Goal: Check status: Check status

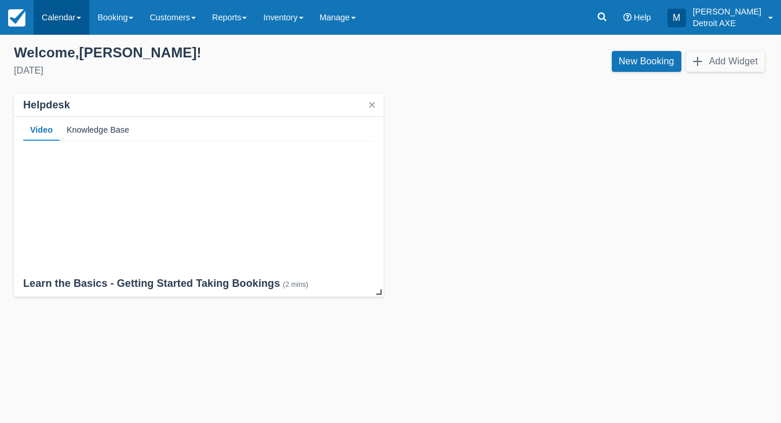
click at [66, 21] on link "Calendar" at bounding box center [62, 17] width 56 height 35
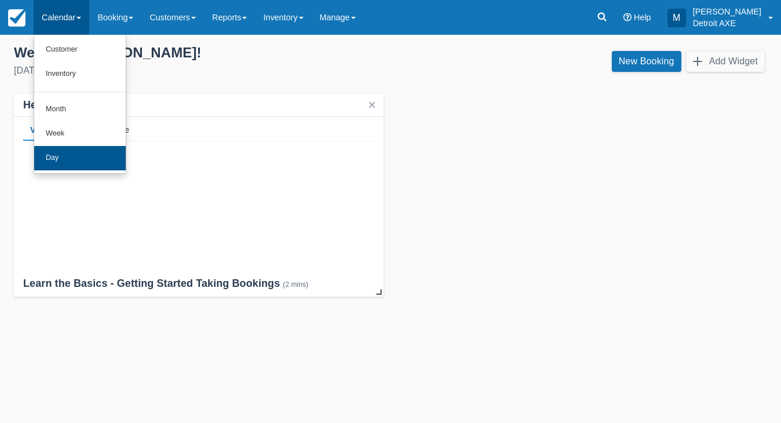
click at [68, 157] on link "Day" at bounding box center [80, 158] width 92 height 24
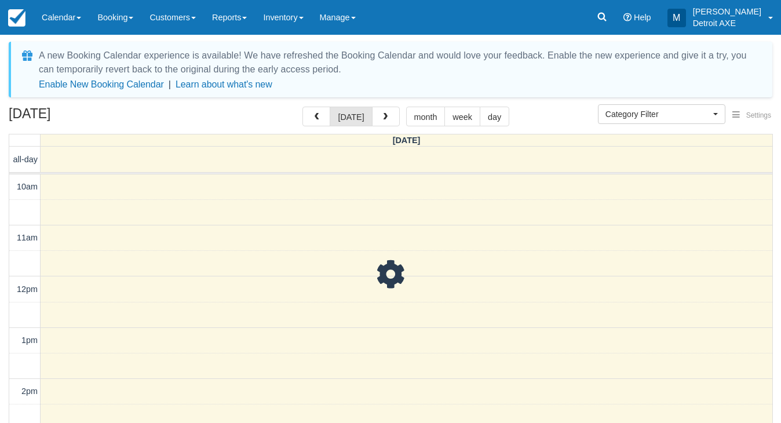
select select
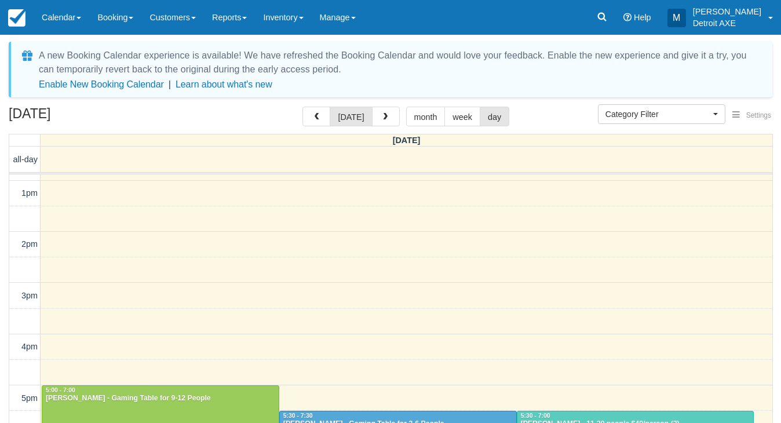
scroll to position [296, 0]
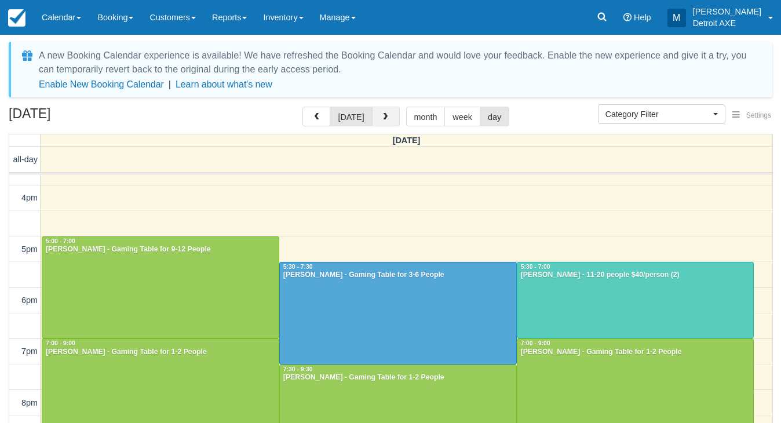
click at [390, 121] on button "button" at bounding box center [386, 117] width 28 height 20
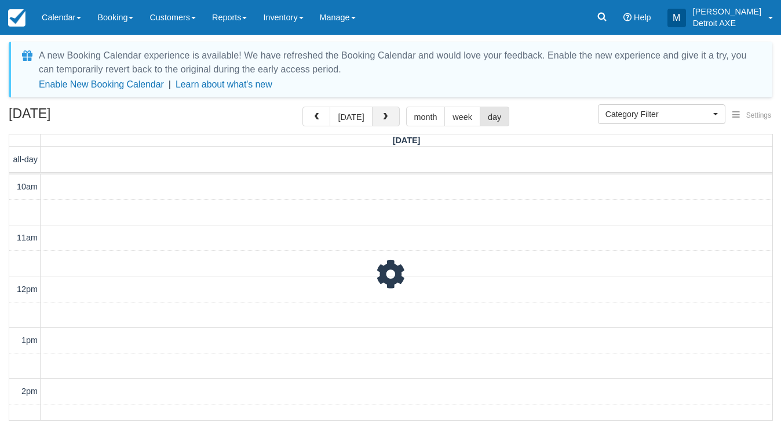
scroll to position [103, 0]
click at [320, 114] on span "button" at bounding box center [316, 117] width 8 height 8
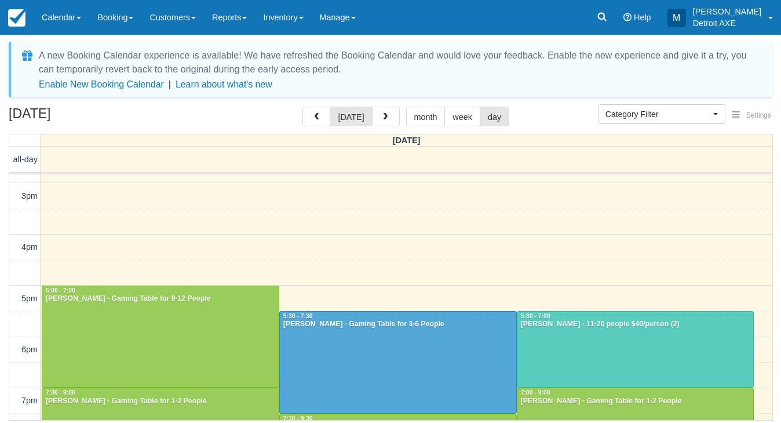
scroll to position [251, 0]
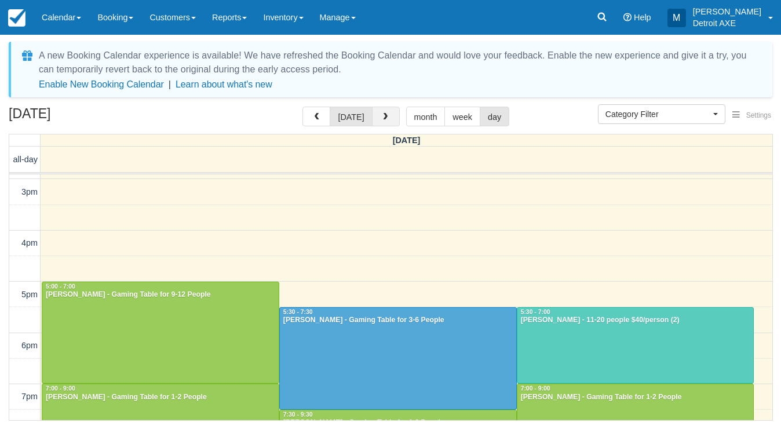
click at [377, 122] on button "button" at bounding box center [386, 117] width 28 height 20
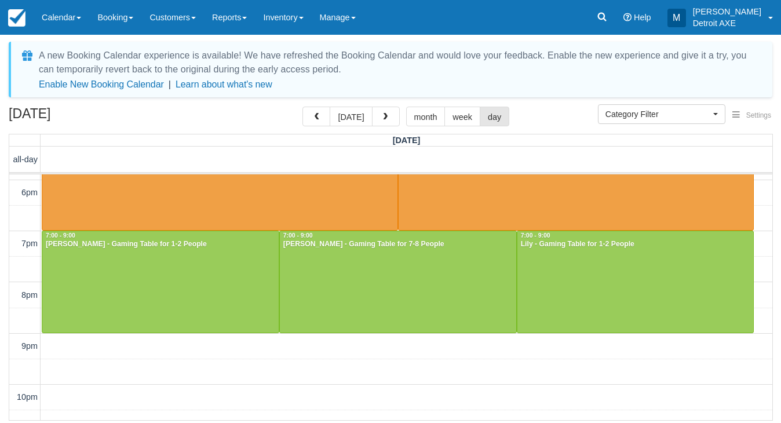
scroll to position [421, 0]
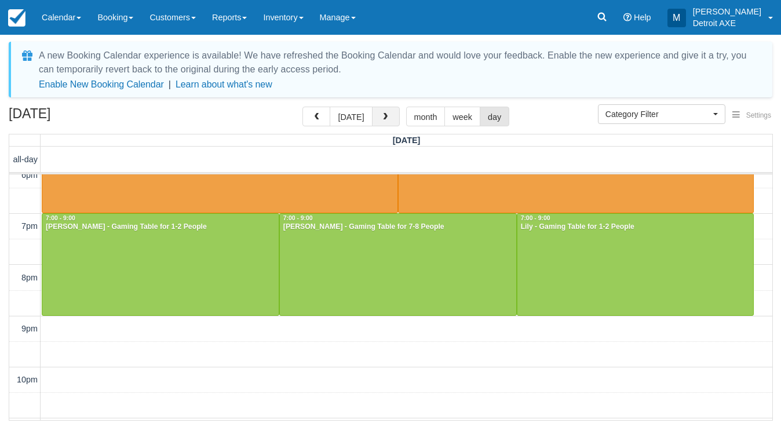
click at [386, 112] on button "button" at bounding box center [386, 117] width 28 height 20
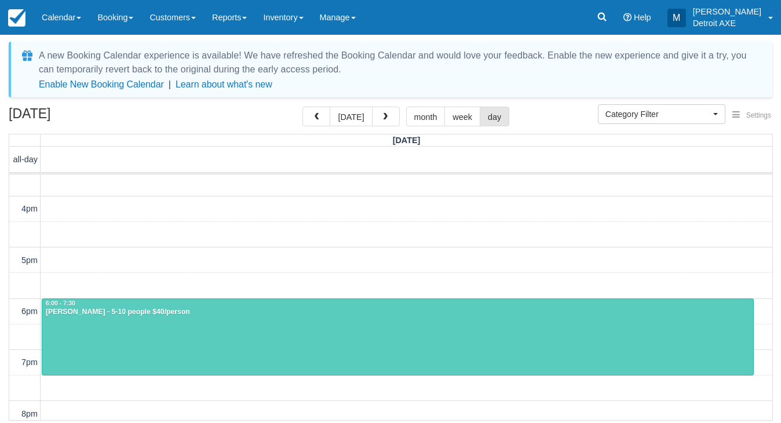
scroll to position [289, 0]
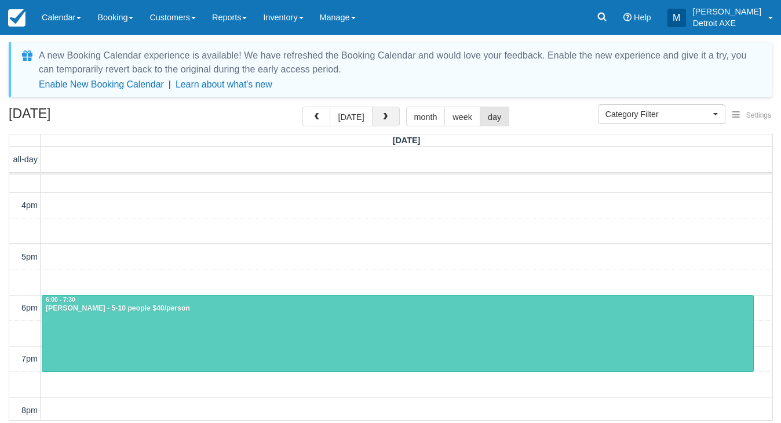
click at [378, 115] on button "button" at bounding box center [386, 117] width 28 height 20
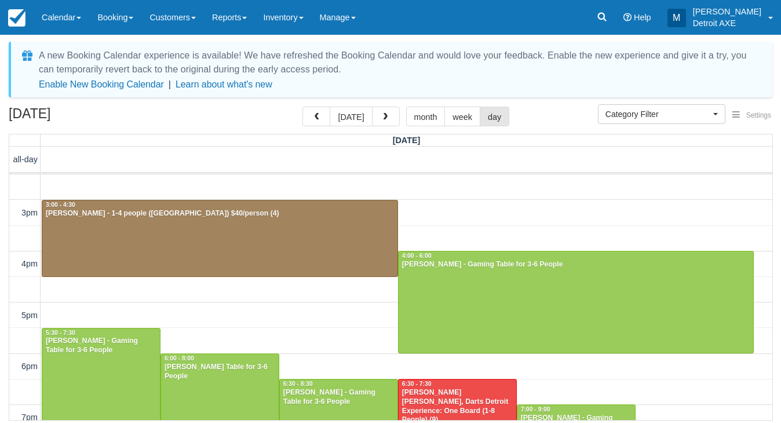
scroll to position [238, 0]
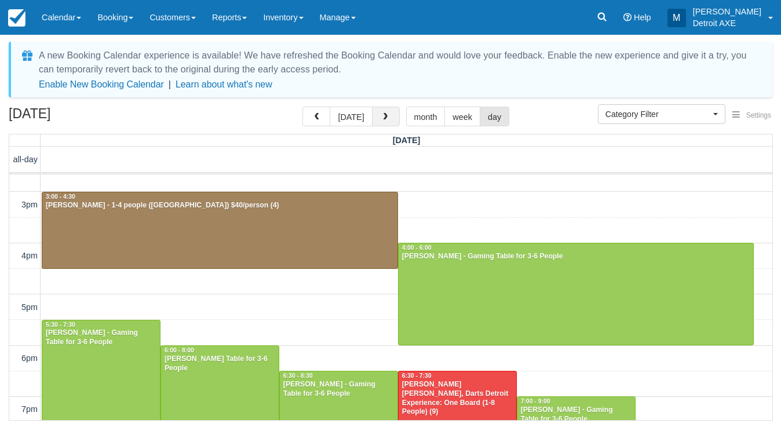
click at [386, 107] on button "button" at bounding box center [386, 117] width 28 height 20
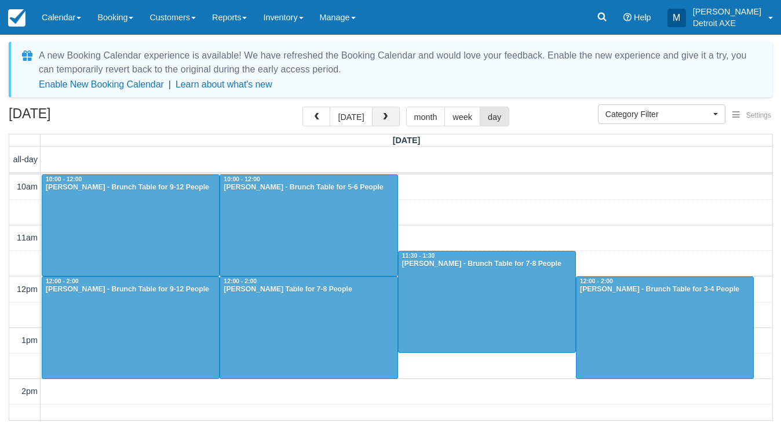
click at [386, 107] on button "button" at bounding box center [386, 117] width 28 height 20
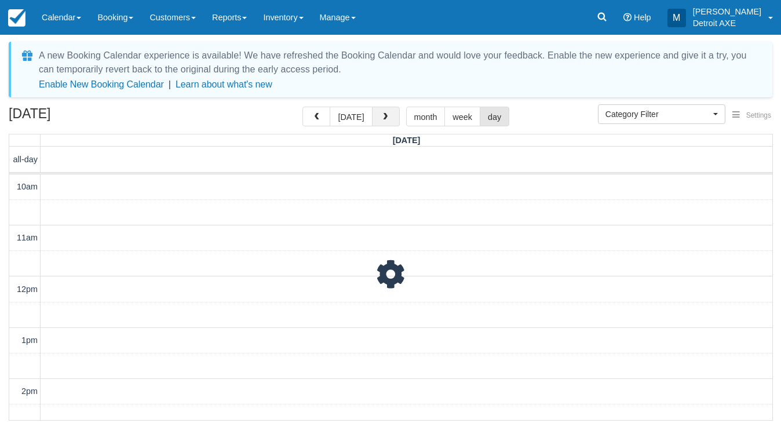
click at [386, 107] on button "button" at bounding box center [386, 117] width 28 height 20
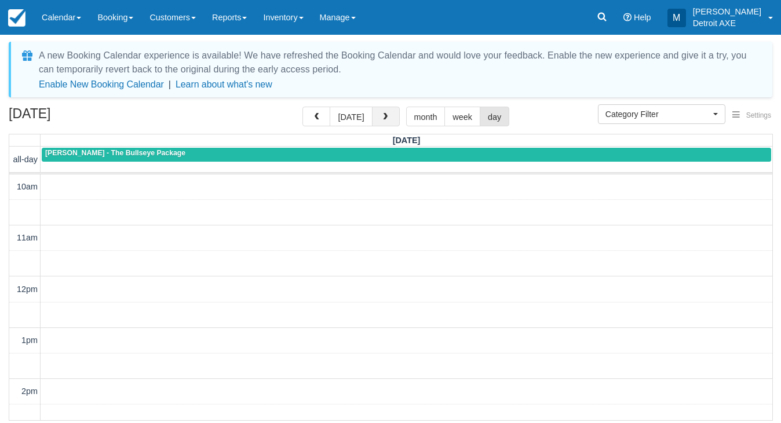
click at [386, 107] on button "button" at bounding box center [386, 117] width 28 height 20
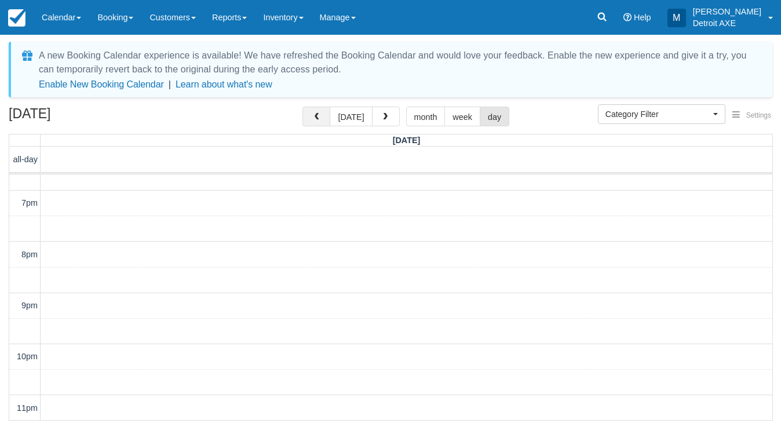
click at [317, 122] on button "button" at bounding box center [317, 117] width 28 height 20
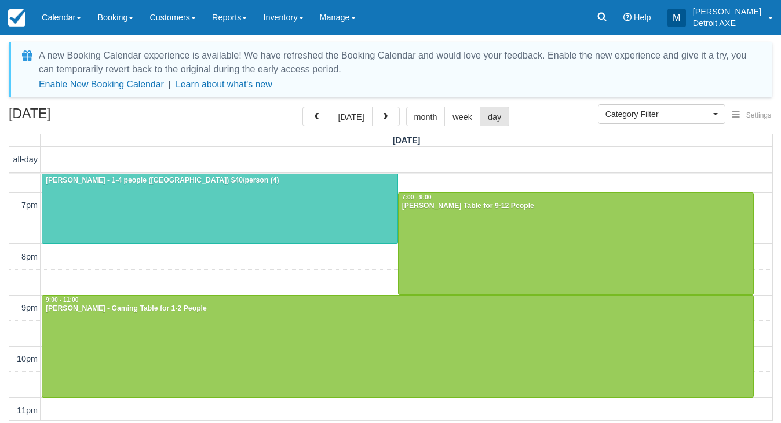
scroll to position [399, 0]
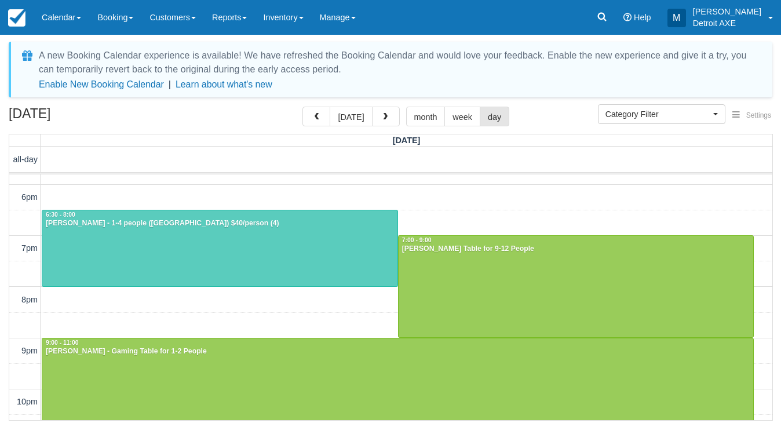
click at [268, 245] on div at bounding box center [219, 248] width 355 height 76
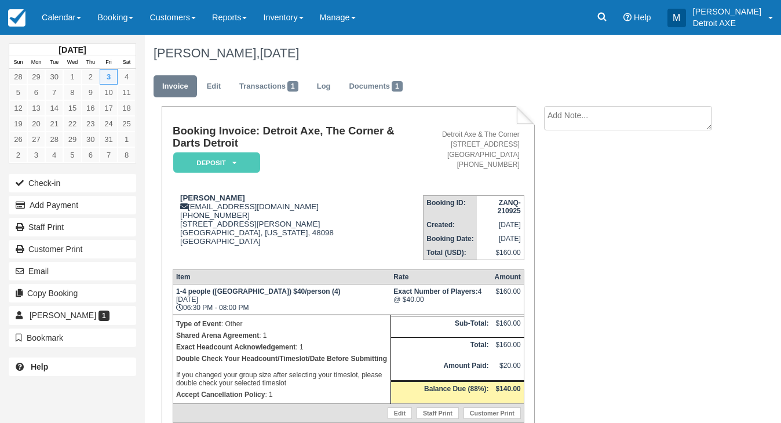
click at [221, 162] on em "Deposit" at bounding box center [216, 162] width 87 height 20
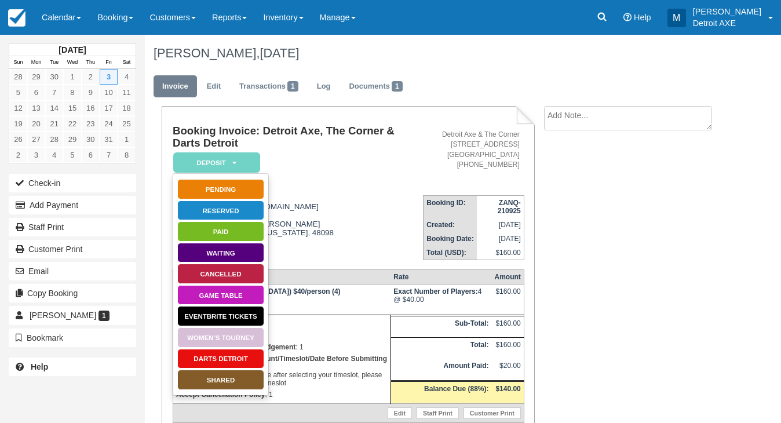
click at [221, 384] on link "SHARED" at bounding box center [220, 380] width 87 height 20
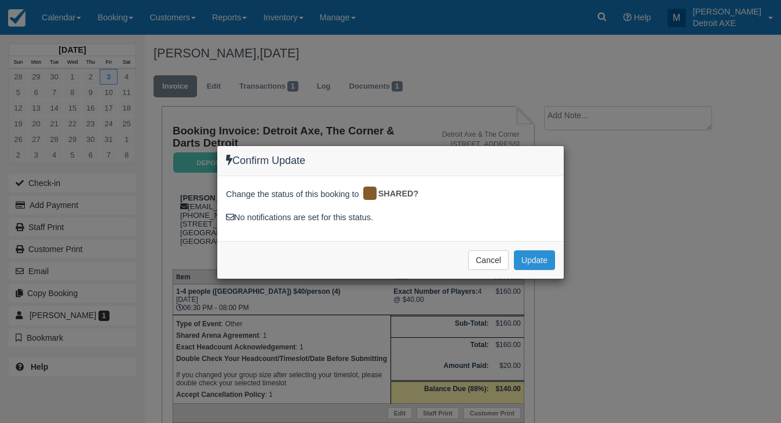
click at [530, 259] on button "Update" at bounding box center [534, 260] width 41 height 20
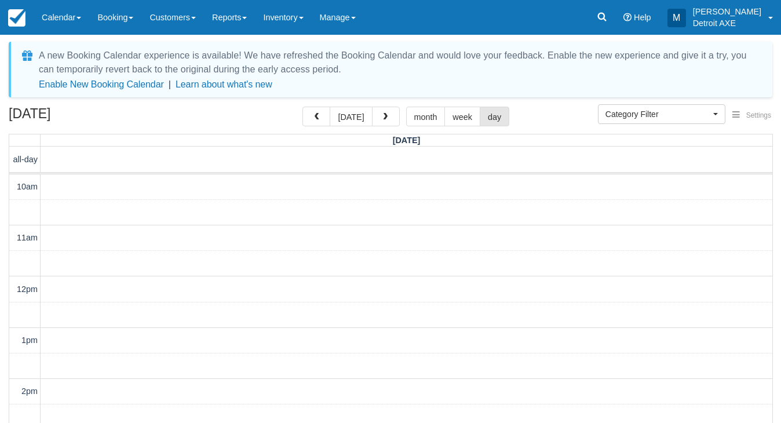
select select
click at [330, 119] on button "button" at bounding box center [317, 117] width 28 height 20
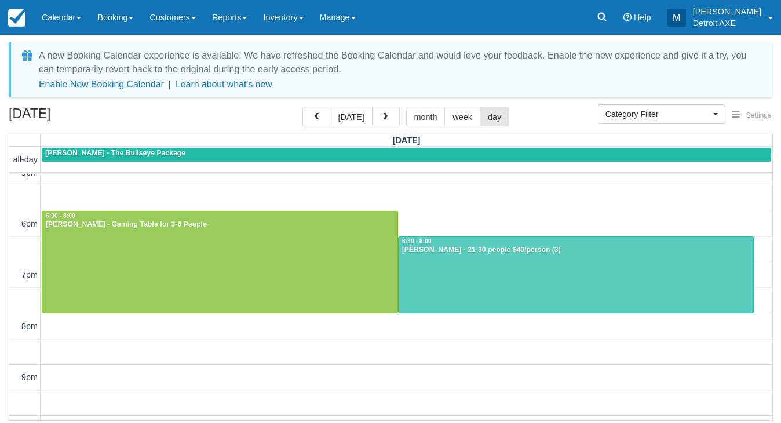
scroll to position [372, 0]
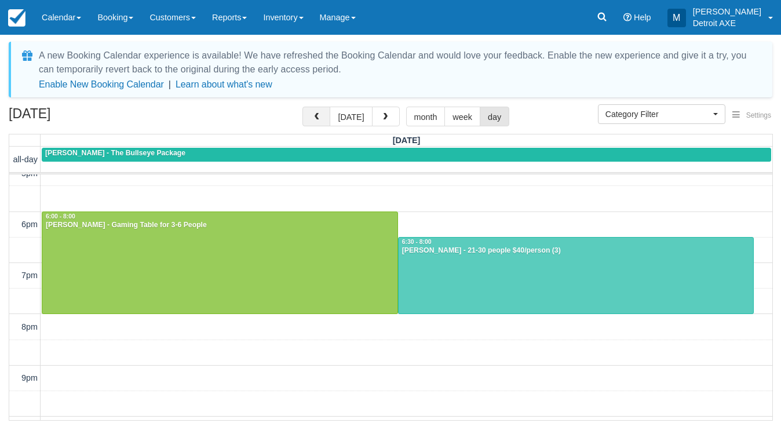
click at [321, 118] on span "button" at bounding box center [316, 117] width 8 height 8
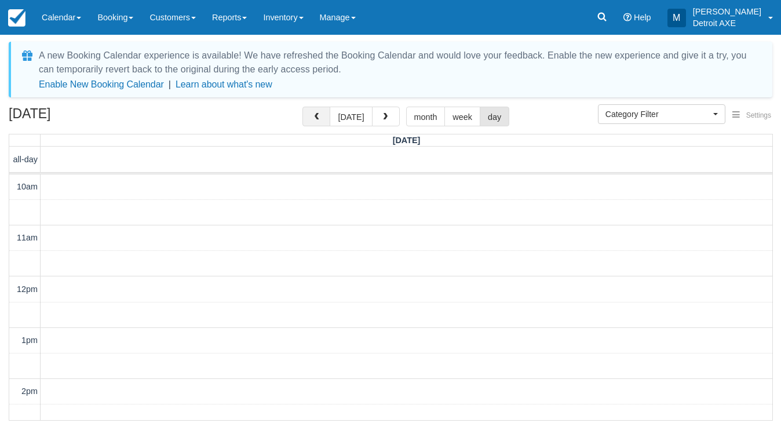
click at [315, 120] on span "button" at bounding box center [316, 117] width 8 height 8
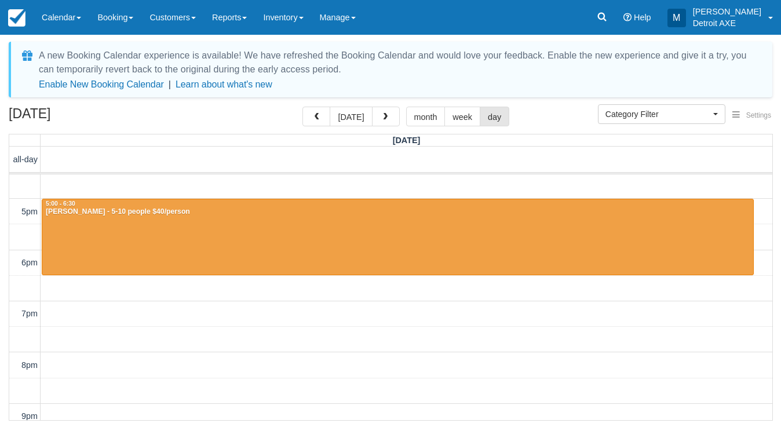
scroll to position [333, 0]
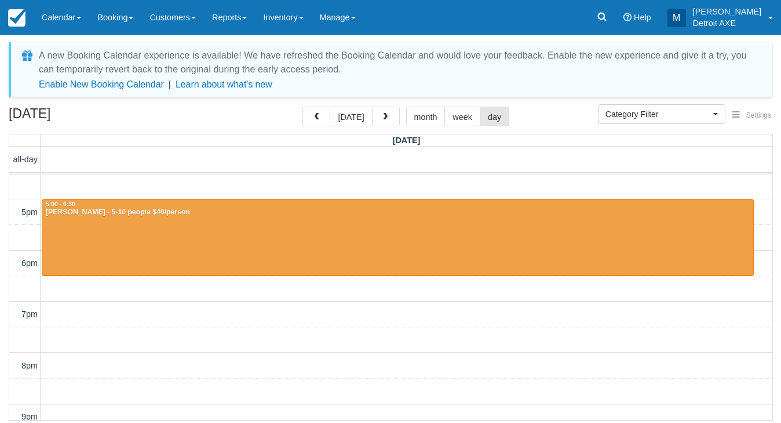
click at [279, 232] on div at bounding box center [397, 238] width 711 height 76
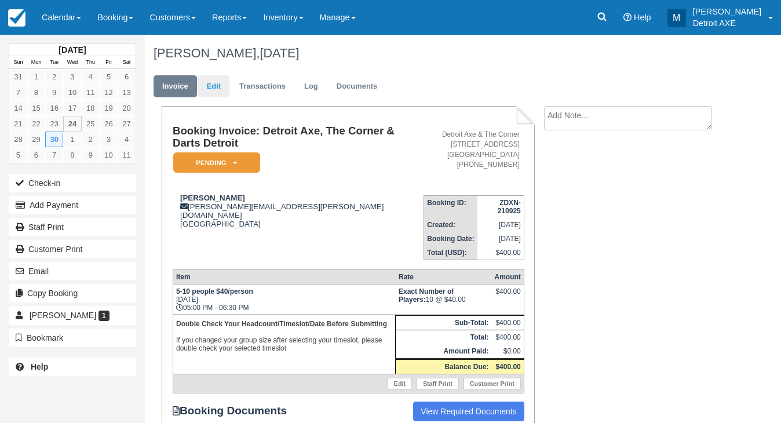
click at [217, 82] on link "Edit" at bounding box center [213, 86] width 31 height 23
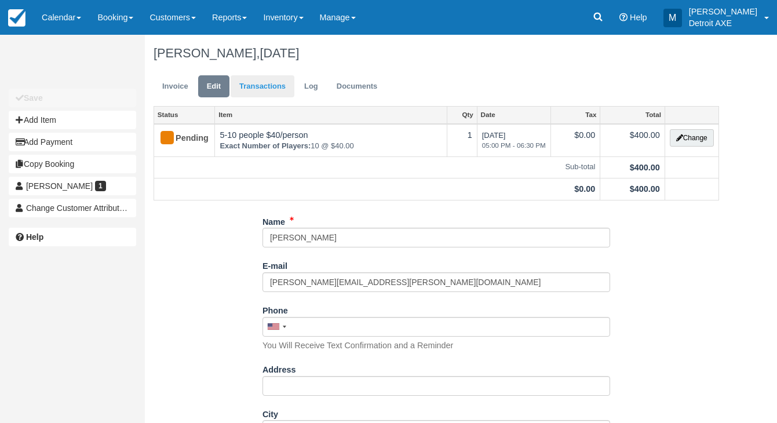
click at [263, 86] on link "Transactions" at bounding box center [263, 86] width 64 height 23
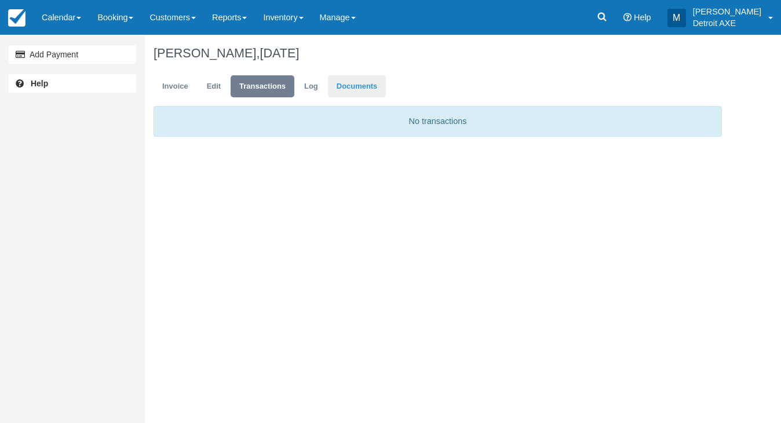
click at [373, 75] on link "Documents" at bounding box center [357, 86] width 59 height 23
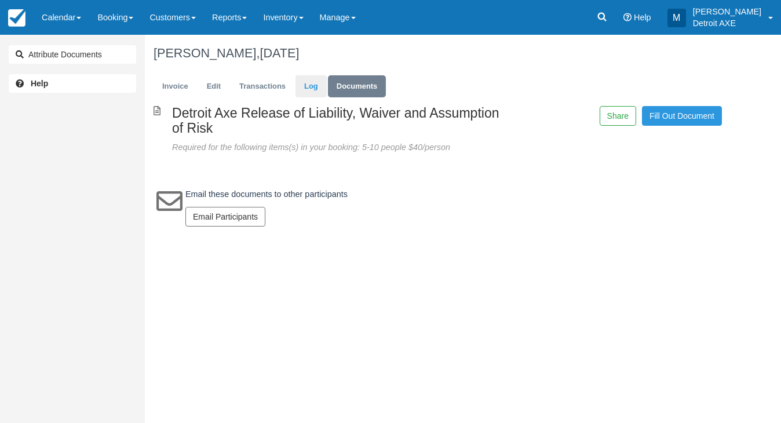
click at [309, 95] on link "Log" at bounding box center [311, 86] width 31 height 23
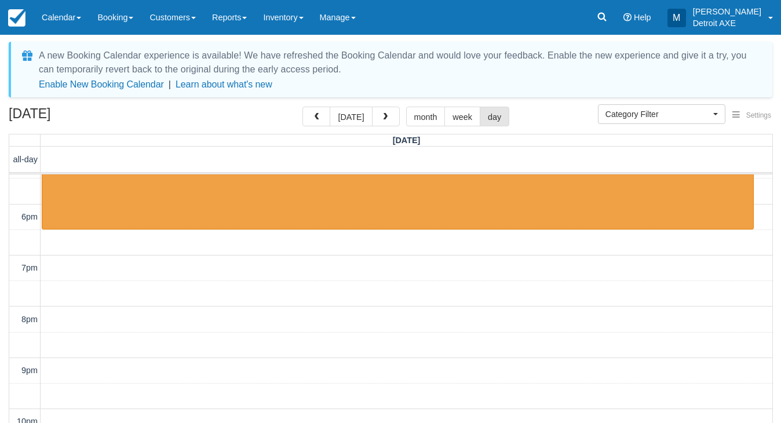
scroll to position [379, 0]
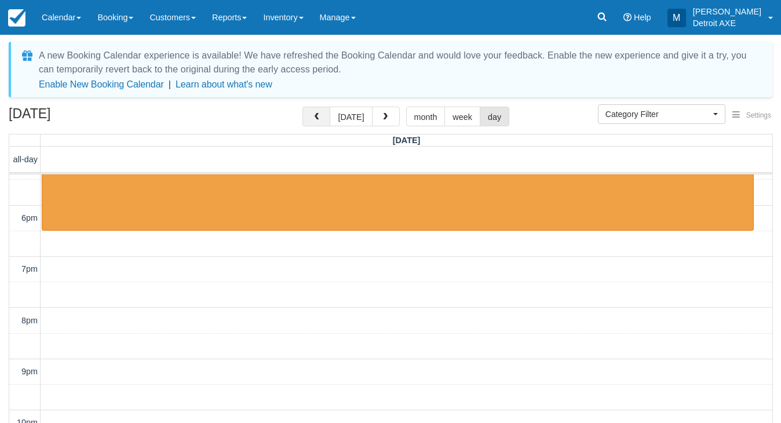
click at [308, 112] on button "button" at bounding box center [317, 117] width 28 height 20
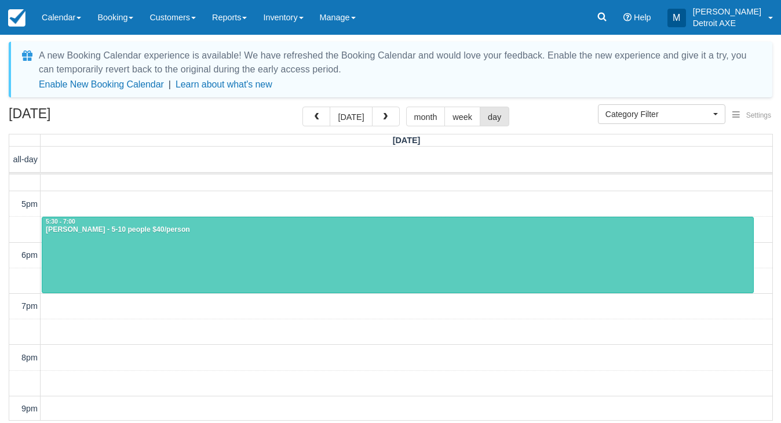
scroll to position [361, 0]
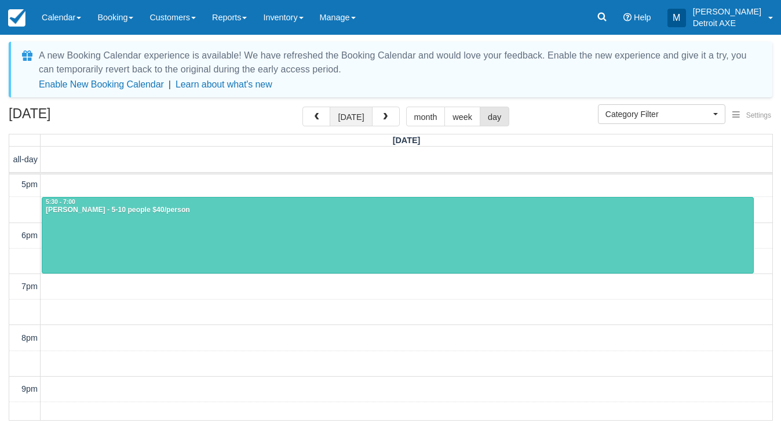
click at [360, 111] on button "[DATE]" at bounding box center [351, 117] width 42 height 20
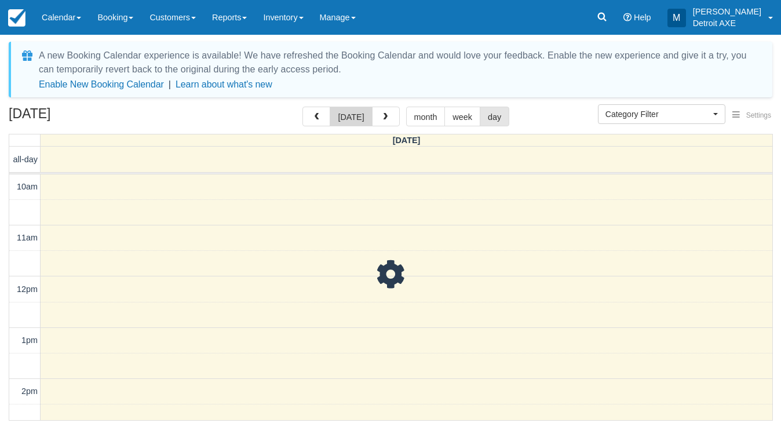
scroll to position [103, 0]
click at [374, 117] on button "button" at bounding box center [386, 117] width 28 height 20
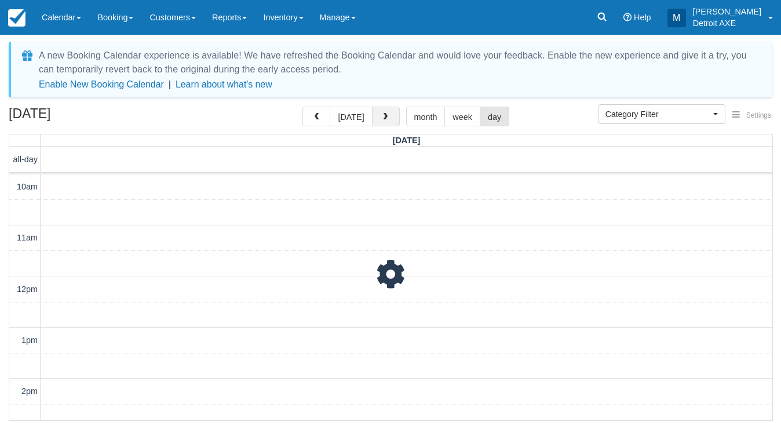
click at [374, 117] on button "button" at bounding box center [386, 117] width 28 height 20
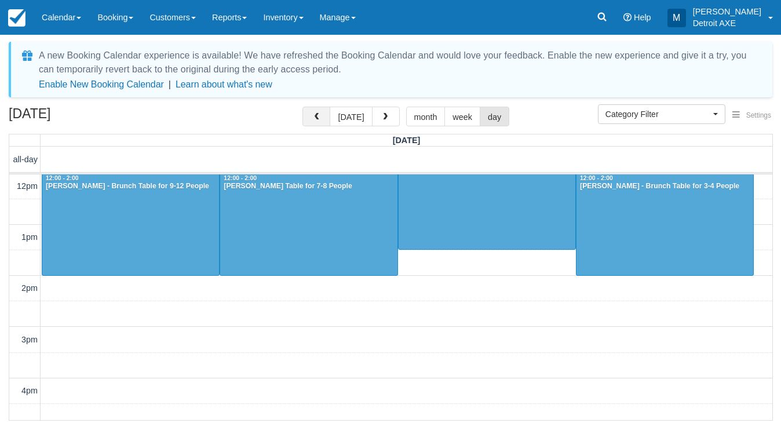
click at [321, 117] on span "button" at bounding box center [316, 117] width 8 height 8
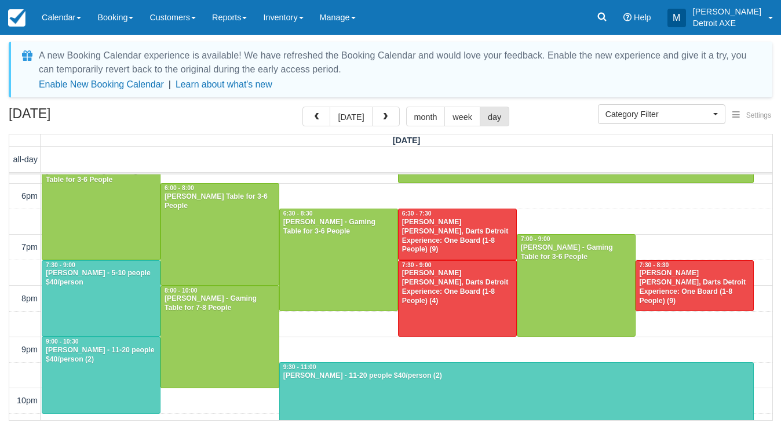
scroll to position [402, 0]
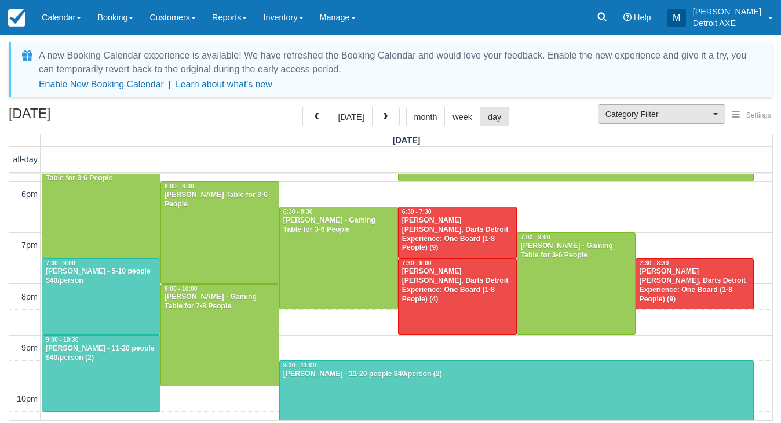
click at [637, 114] on span "Category Filter" at bounding box center [658, 114] width 105 height 12
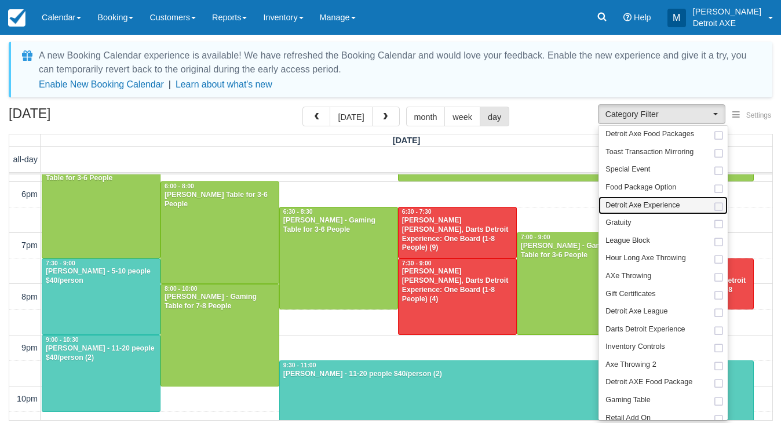
click at [639, 201] on span "Detroit Axe Experience" at bounding box center [643, 206] width 74 height 10
select select "14"
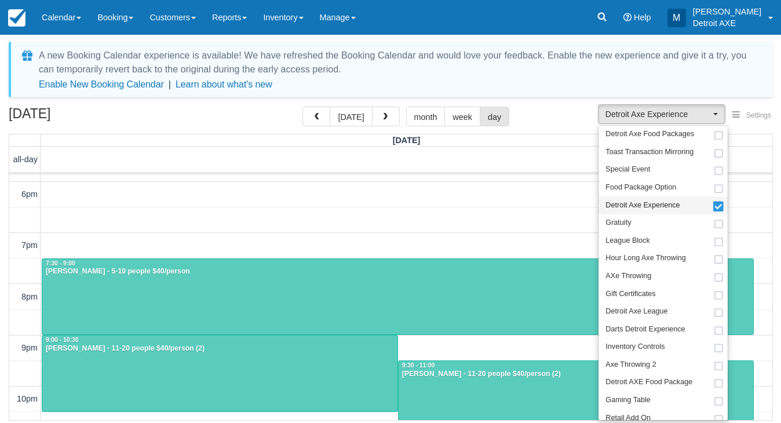
scroll to position [402, 0]
click at [566, 121] on div "[DATE] [DATE] month week day" at bounding box center [391, 119] width 764 height 25
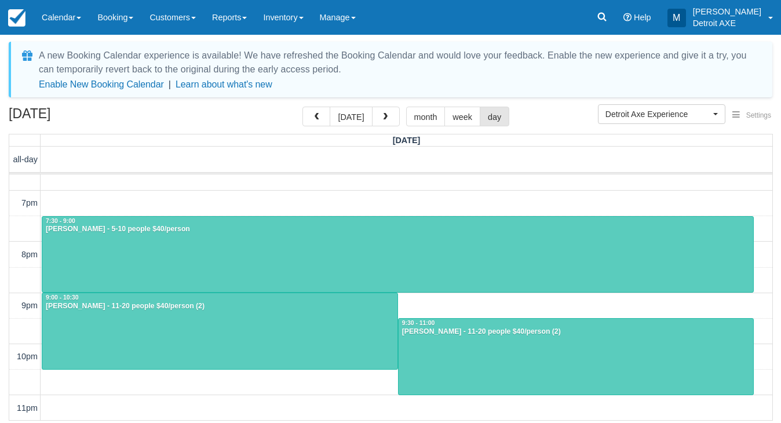
scroll to position [445, 0]
click at [530, 263] on div at bounding box center [397, 255] width 711 height 76
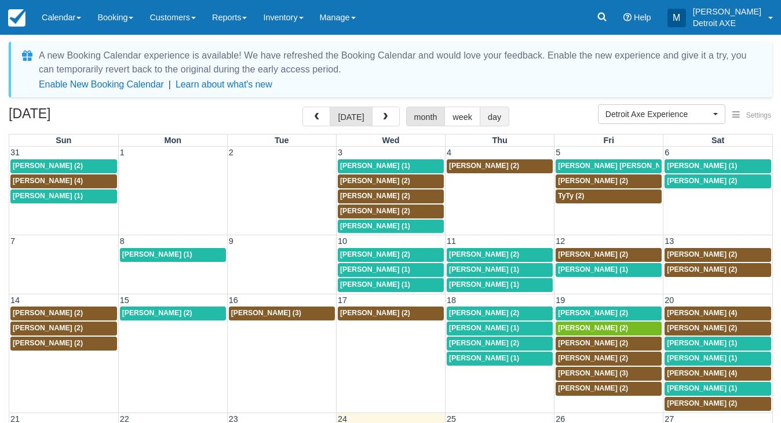
click at [495, 122] on button "day" at bounding box center [495, 117] width 30 height 20
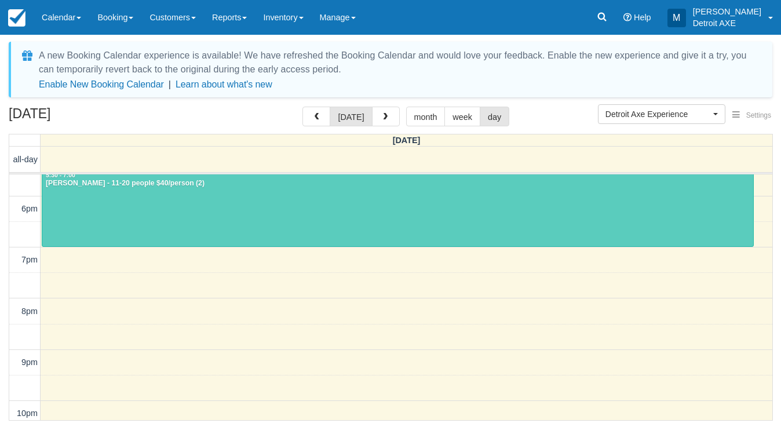
scroll to position [382, 0]
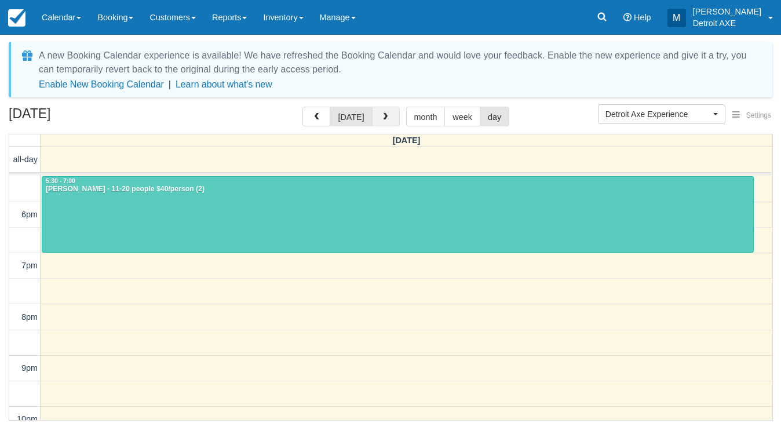
click at [377, 112] on button "button" at bounding box center [386, 117] width 28 height 20
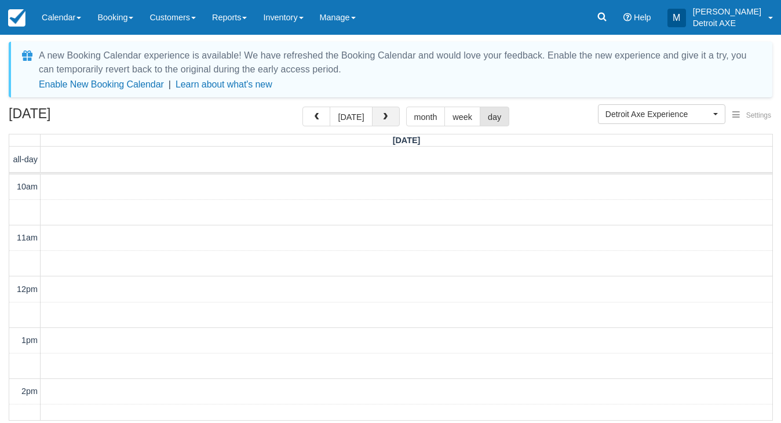
scroll to position [103, 0]
click at [377, 112] on button "button" at bounding box center [386, 117] width 28 height 20
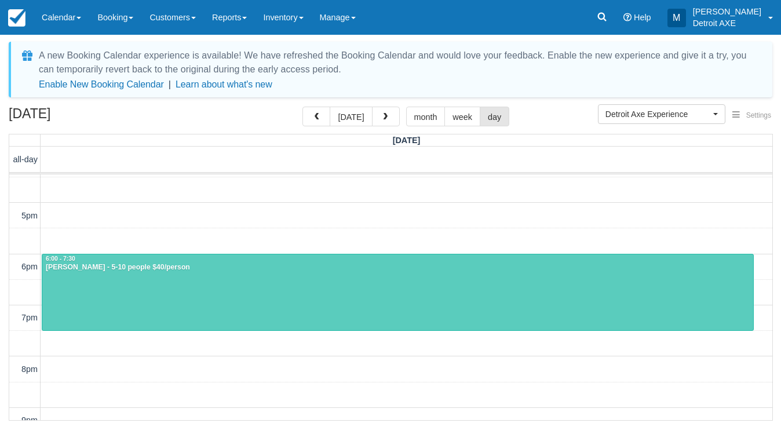
scroll to position [332, 0]
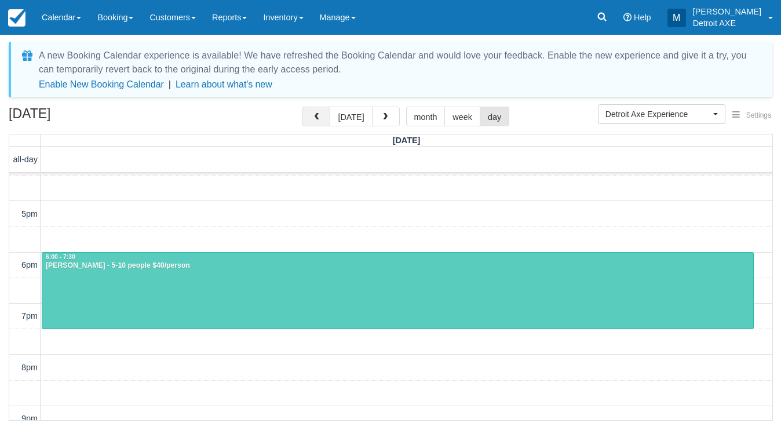
click at [311, 122] on button "button" at bounding box center [317, 117] width 28 height 20
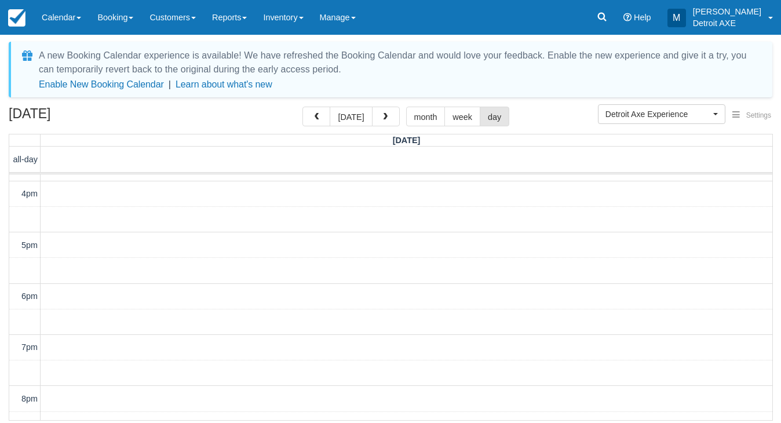
scroll to position [325, 0]
click at [381, 105] on div "A new Booking Calendar experience is available! We have refreshed the Booking C…" at bounding box center [391, 233] width 764 height 382
click at [384, 114] on span "button" at bounding box center [385, 117] width 8 height 8
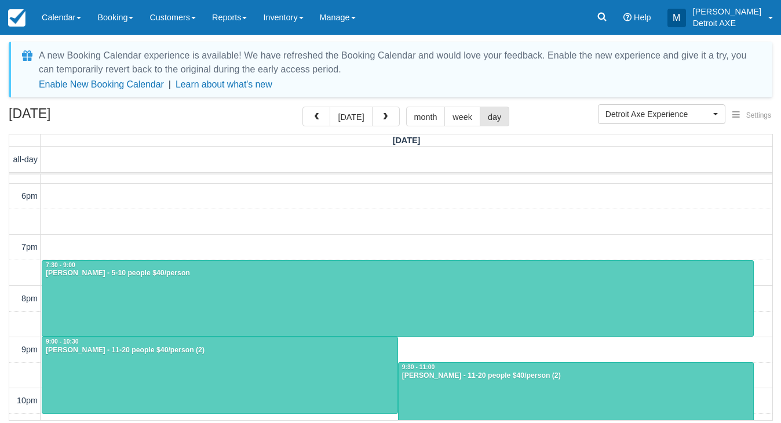
scroll to position [403, 0]
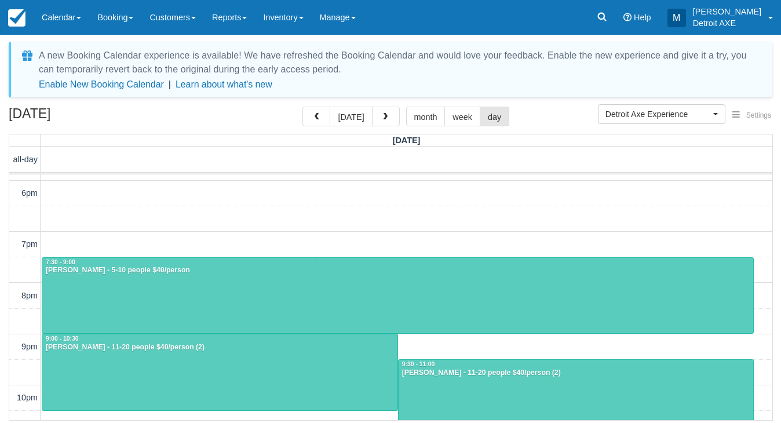
click at [534, 5] on div "Menu Calendar Customer Inventory Month Week Day Booking Daily Manifest Daily Li…" at bounding box center [390, 17] width 781 height 35
